Goal: Task Accomplishment & Management: Manage account settings

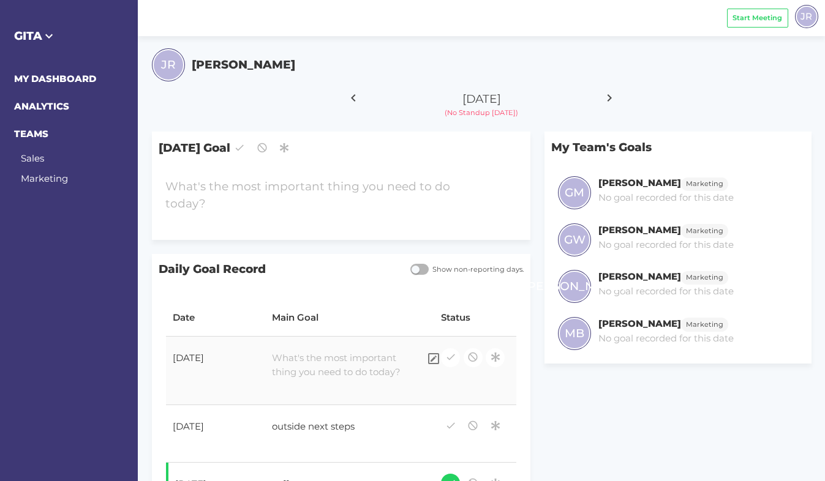
click at [304, 366] on div at bounding box center [342, 366] width 155 height 42
click at [409, 392] on div "Save" at bounding box center [349, 391] width 155 height 19
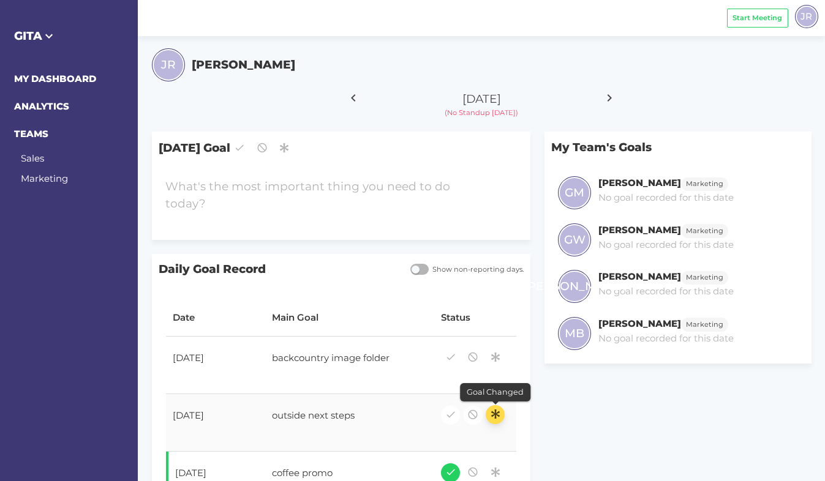
click at [496, 410] on icon "button" at bounding box center [495, 414] width 11 height 17
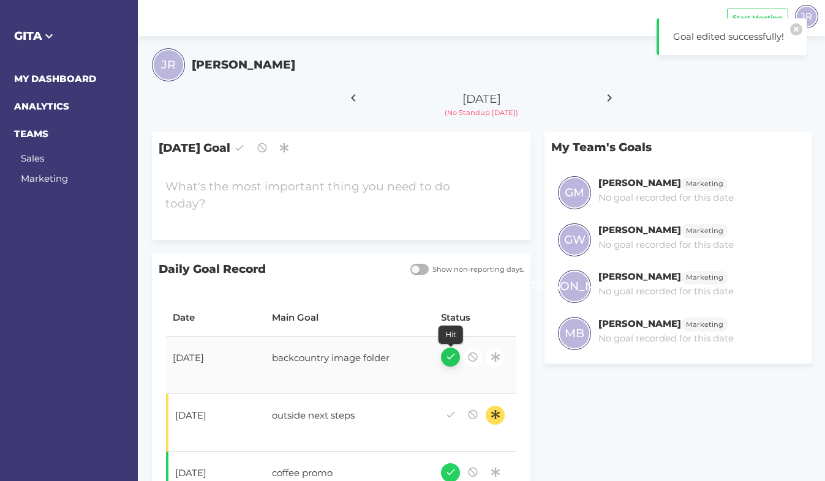
click at [451, 356] on icon "button" at bounding box center [450, 356] width 11 height 17
click at [307, 197] on div at bounding box center [326, 195] width 335 height 48
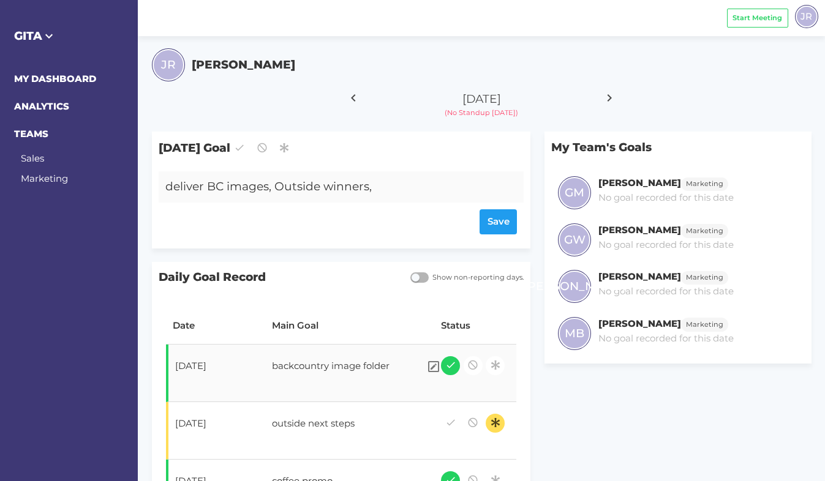
click at [332, 376] on div "backcountry image folder" at bounding box center [342, 368] width 155 height 31
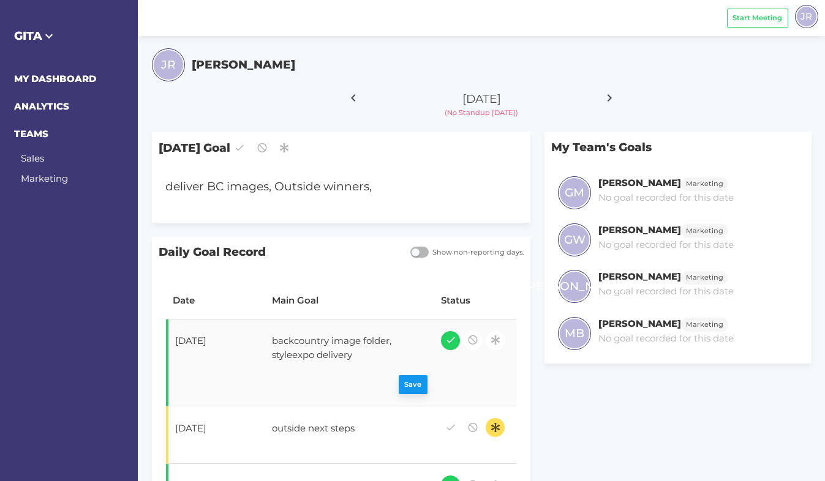
click at [419, 384] on div "Save" at bounding box center [349, 385] width 155 height 19
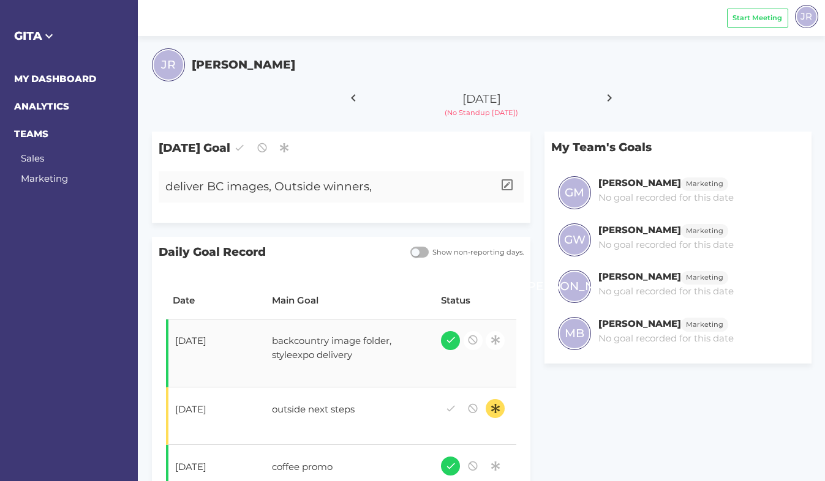
click at [171, 186] on div "deliver BC images, Outside winners," at bounding box center [326, 186] width 335 height 31
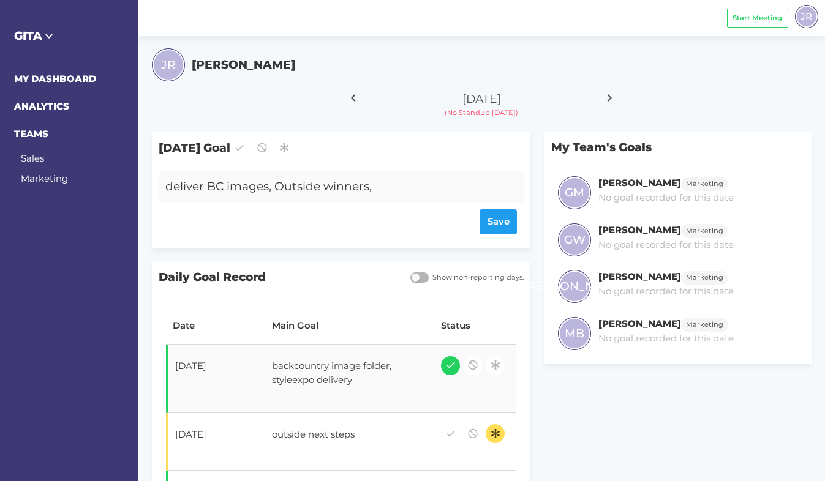
click at [167, 188] on div "deliver BC images, Outside winners," at bounding box center [326, 186] width 335 height 31
click at [216, 188] on div "in-office check deliver BC images, Outside winners," at bounding box center [326, 186] width 335 height 31
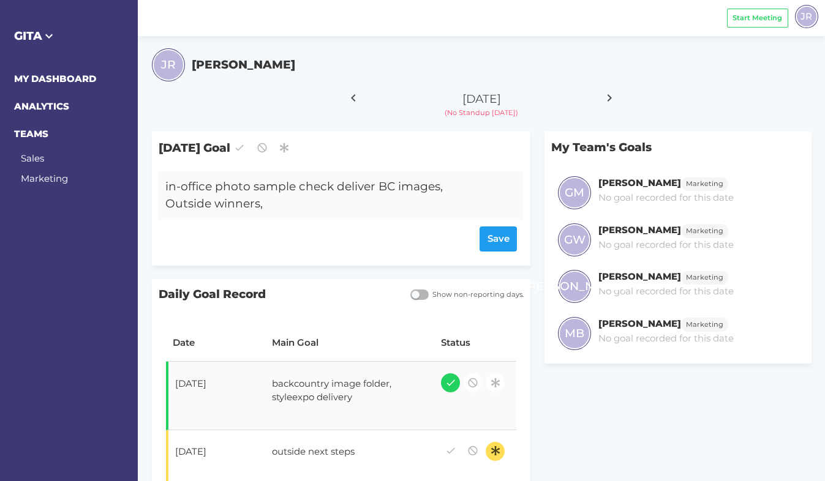
click at [331, 188] on div "in-office photo sample check deliver BC images, Outside winners," at bounding box center [326, 195] width 335 height 48
click at [261, 208] on div "in-office photo sample check, deliver BC images, Outside winners," at bounding box center [326, 195] width 335 height 48
click at [495, 235] on div "Save" at bounding box center [340, 238] width 351 height 25
